Goal: Information Seeking & Learning: Learn about a topic

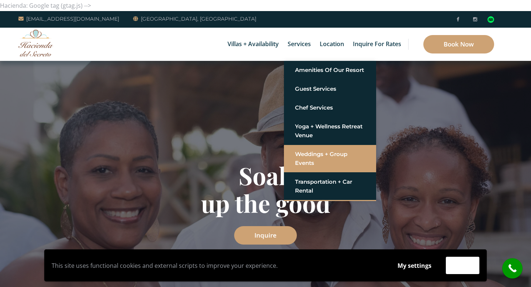
click at [302, 148] on link "Weddings + Group Events" at bounding box center [330, 158] width 70 height 22
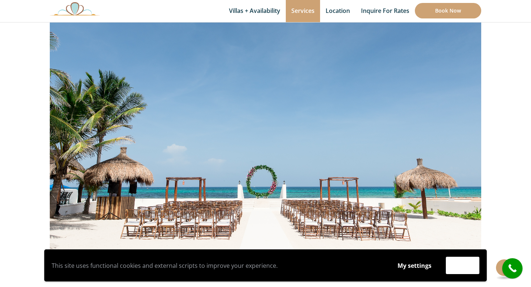
scroll to position [115, 0]
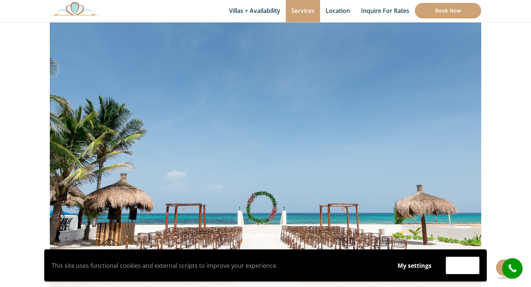
scroll to position [0, 0]
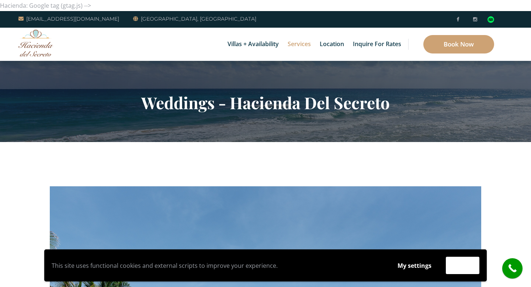
click at [45, 50] on img at bounding box center [35, 42] width 35 height 27
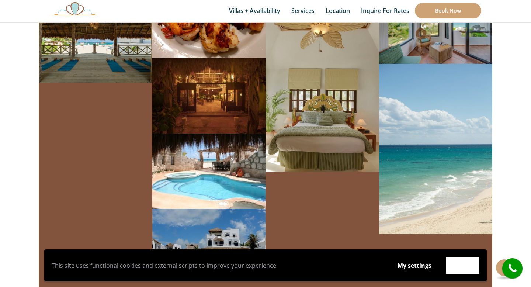
scroll to position [4862, 0]
